Goal: Information Seeking & Learning: Check status

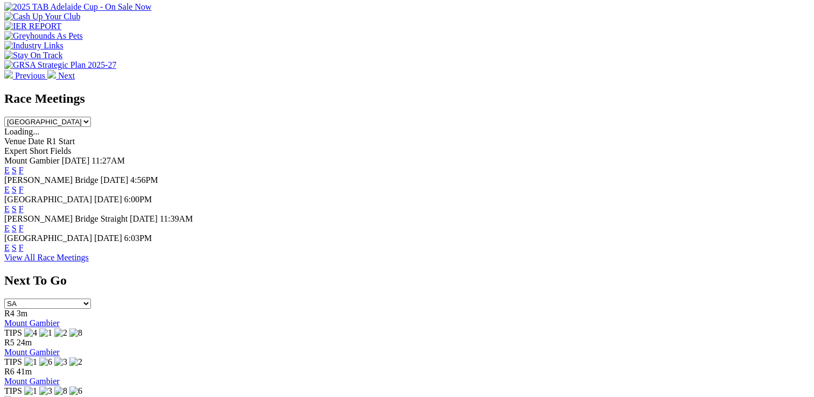
scroll to position [430, 0]
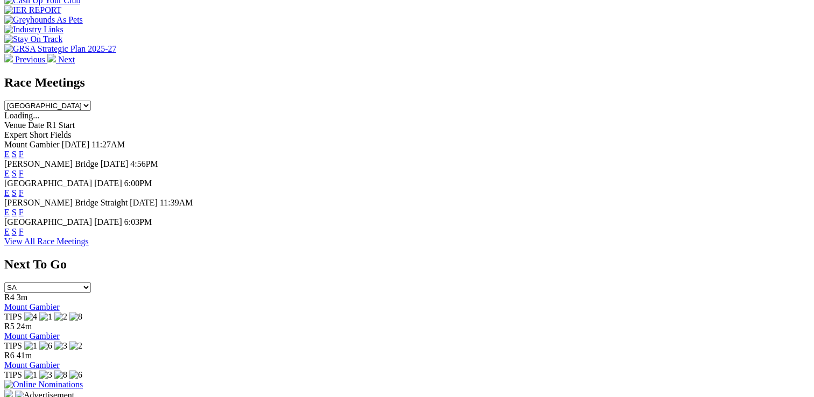
click at [24, 188] on link "F" at bounding box center [21, 192] width 5 height 9
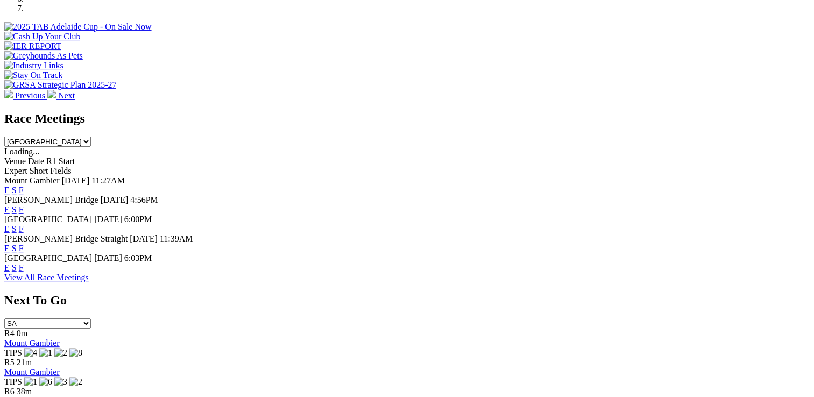
scroll to position [378, 0]
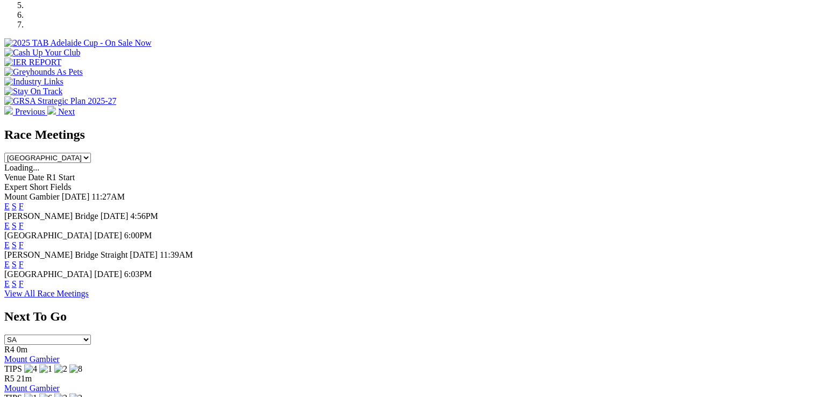
click at [24, 279] on link "F" at bounding box center [21, 283] width 5 height 9
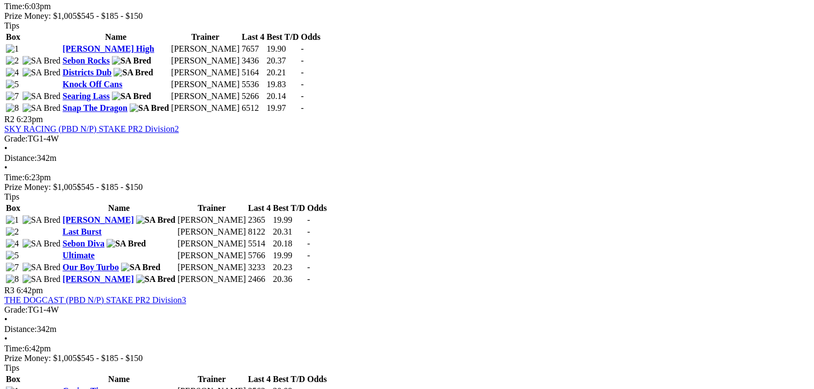
scroll to position [645, 0]
